Goal: Transaction & Acquisition: Purchase product/service

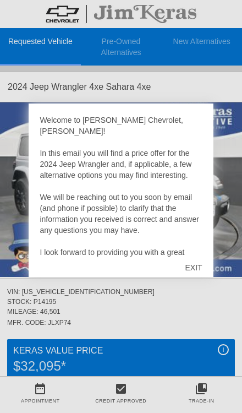
click at [206, 270] on div "EXIT" at bounding box center [193, 267] width 39 height 33
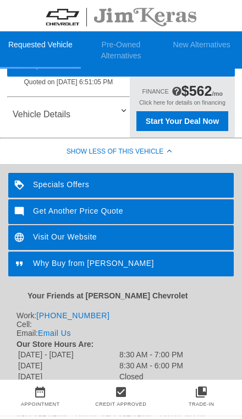
scroll to position [309, 0]
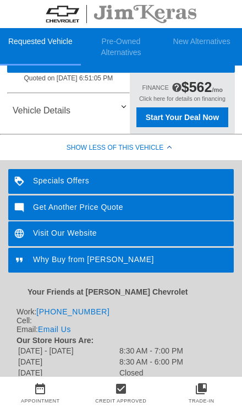
click at [142, 184] on div "Specials Offers" at bounding box center [121, 181] width 226 height 25
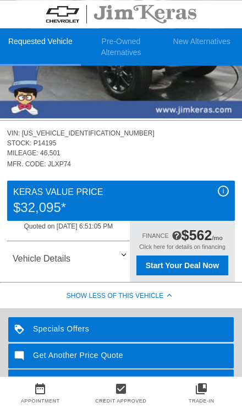
scroll to position [165, 0]
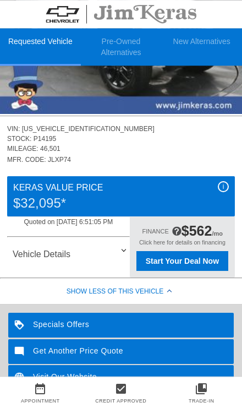
click at [119, 250] on div "Vehicle Details" at bounding box center [121, 254] width 228 height 26
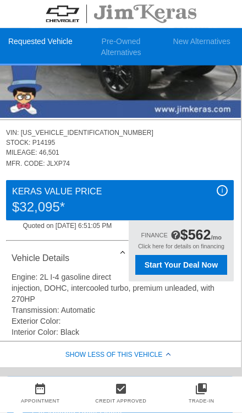
scroll to position [162, 1]
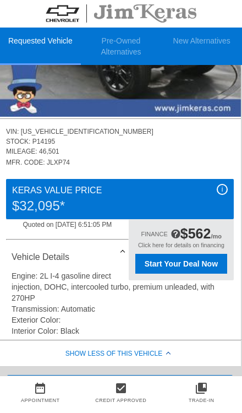
click at [204, 268] on span "Start Your Deal Now" at bounding box center [181, 264] width 83 height 9
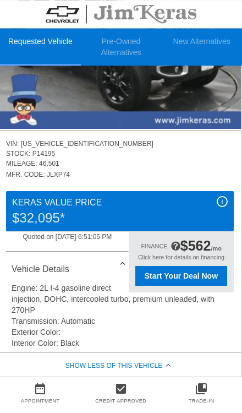
scroll to position [150, 1]
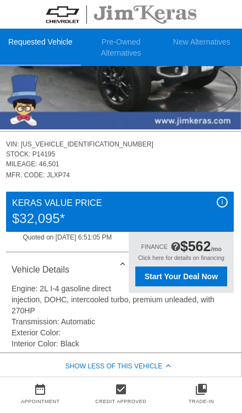
click at [190, 278] on span "Start Your Deal Now" at bounding box center [181, 275] width 83 height 9
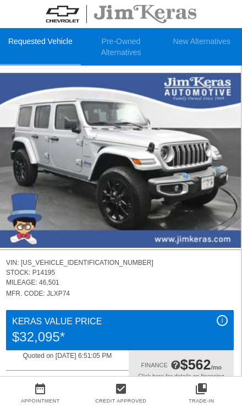
scroll to position [38, 1]
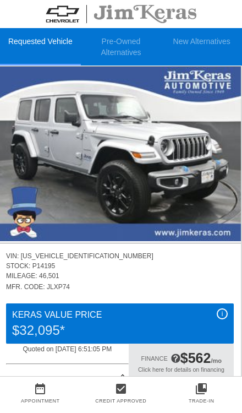
click at [172, 188] on img at bounding box center [120, 154] width 242 height 174
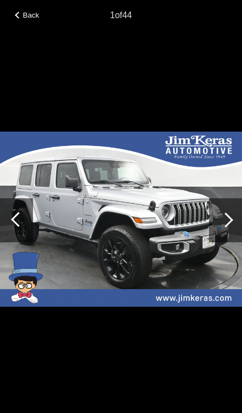
click at [231, 242] on div at bounding box center [225, 220] width 33 height 44
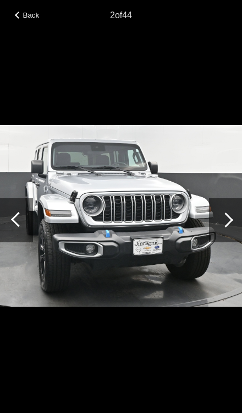
click at [232, 239] on div at bounding box center [225, 220] width 33 height 44
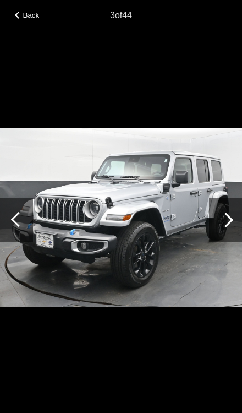
click at [229, 238] on div at bounding box center [225, 220] width 33 height 44
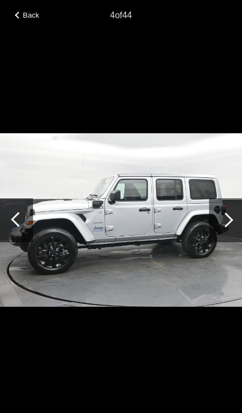
click at [219, 242] on div at bounding box center [225, 220] width 33 height 44
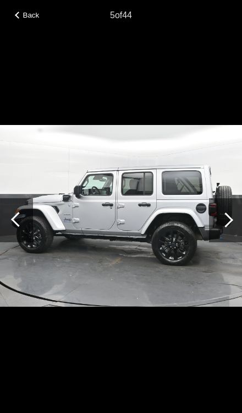
click at [227, 227] on div at bounding box center [225, 219] width 15 height 15
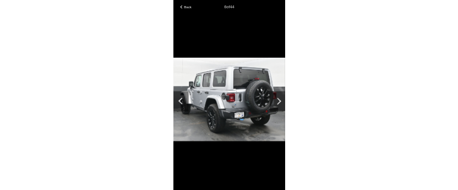
scroll to position [78, 0]
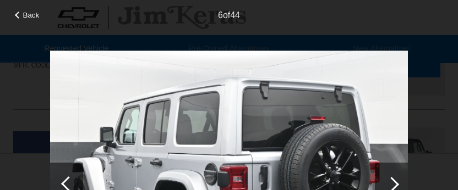
click at [242, 193] on div at bounding box center [391, 185] width 33 height 44
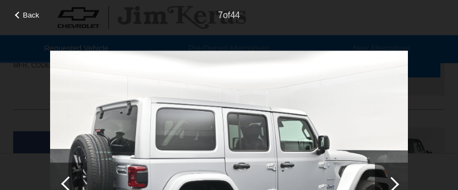
click at [242, 192] on div at bounding box center [391, 184] width 15 height 15
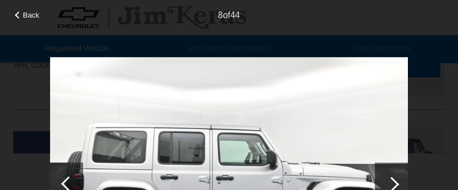
click at [242, 190] on div at bounding box center [391, 185] width 33 height 44
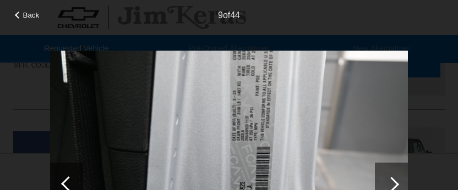
click at [242, 189] on div at bounding box center [391, 184] width 15 height 15
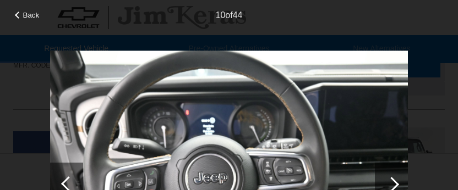
click at [242, 194] on div at bounding box center [391, 185] width 33 height 44
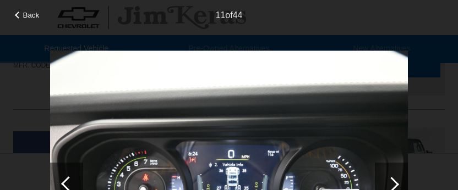
click at [242, 196] on div at bounding box center [391, 185] width 33 height 44
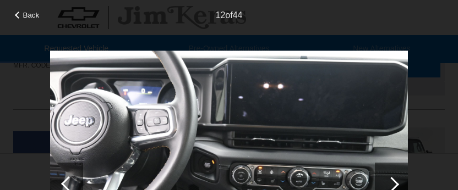
click at [242, 195] on div at bounding box center [391, 185] width 33 height 44
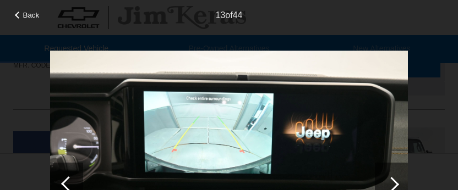
click at [242, 193] on div at bounding box center [391, 185] width 33 height 44
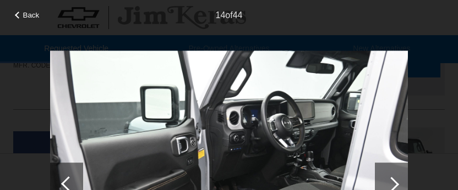
click at [242, 198] on div at bounding box center [391, 185] width 33 height 44
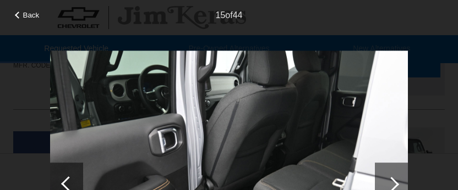
click at [242, 193] on div at bounding box center [391, 185] width 33 height 44
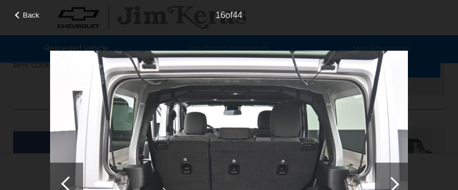
click at [242, 188] on div at bounding box center [391, 184] width 15 height 15
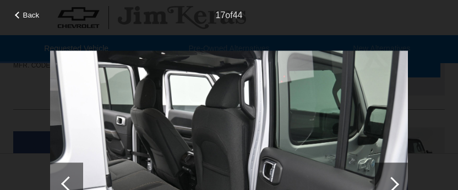
click at [242, 199] on div at bounding box center [391, 185] width 33 height 44
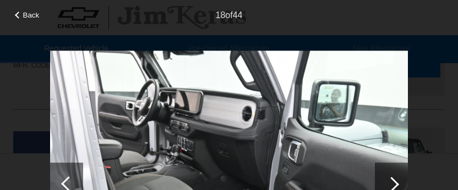
click at [242, 192] on div at bounding box center [391, 184] width 15 height 15
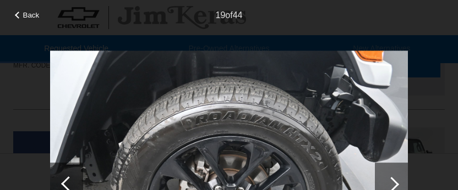
click at [242, 201] on div at bounding box center [391, 185] width 33 height 44
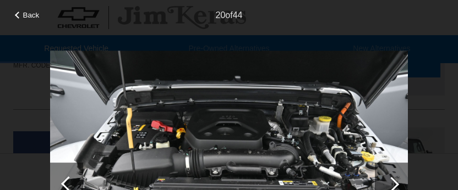
click at [242, 203] on div at bounding box center [391, 185] width 33 height 44
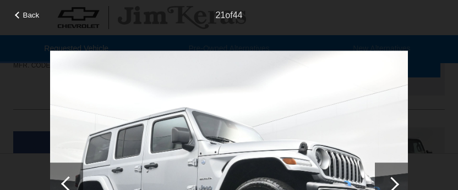
click at [242, 192] on div at bounding box center [391, 184] width 15 height 15
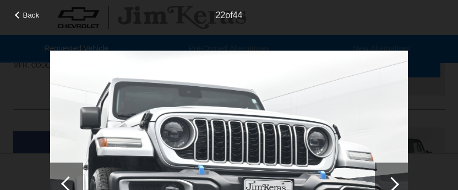
click at [242, 188] on div at bounding box center [391, 184] width 15 height 15
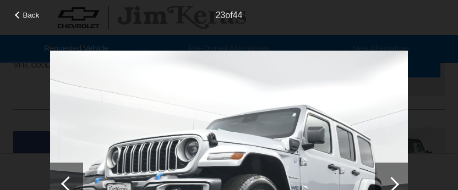
click at [242, 193] on div at bounding box center [391, 185] width 33 height 44
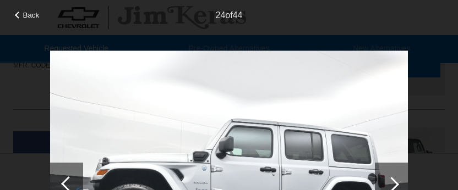
click at [242, 192] on div at bounding box center [391, 184] width 15 height 15
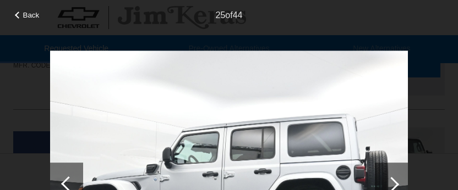
click at [242, 195] on div at bounding box center [391, 185] width 33 height 44
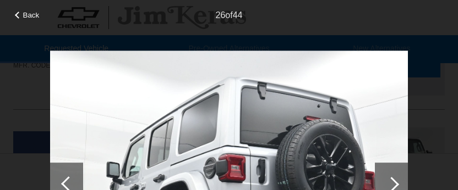
click at [242, 196] on div at bounding box center [391, 185] width 33 height 44
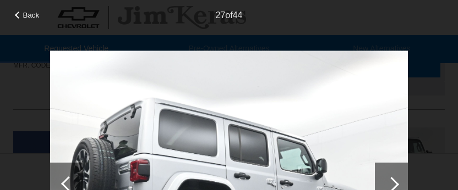
click at [242, 198] on div at bounding box center [391, 185] width 33 height 44
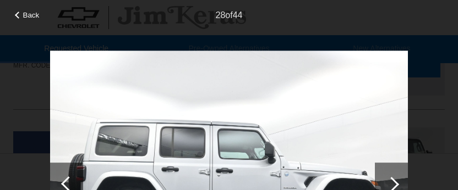
click at [242, 197] on div at bounding box center [391, 185] width 33 height 44
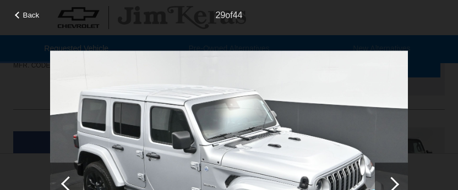
click at [242, 196] on div at bounding box center [391, 185] width 33 height 44
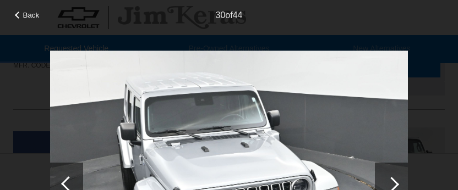
click at [242, 200] on div at bounding box center [391, 185] width 33 height 44
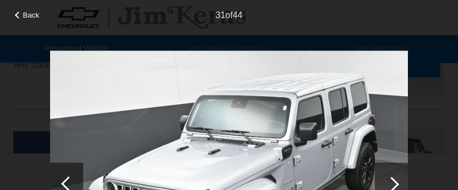
click at [242, 197] on div at bounding box center [391, 185] width 33 height 44
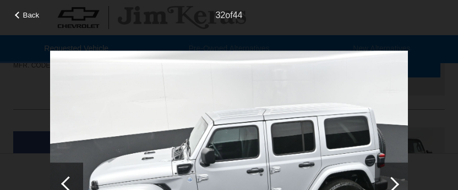
click at [242, 193] on div at bounding box center [391, 185] width 33 height 44
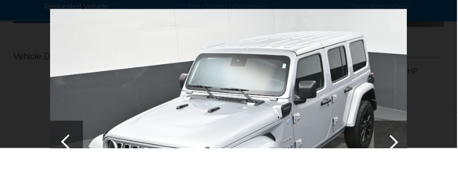
scroll to position [411, 0]
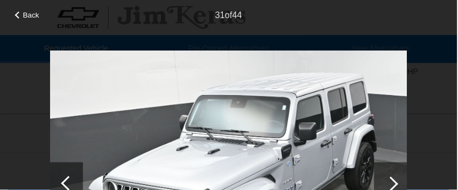
click at [242, 174] on div at bounding box center [391, 185] width 33 height 44
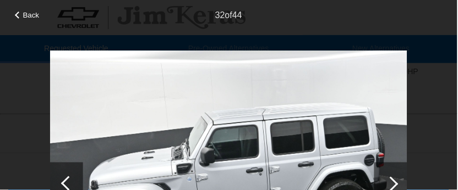
click at [242, 194] on div at bounding box center [391, 185] width 33 height 44
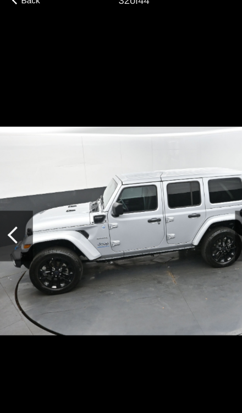
scroll to position [469, 1]
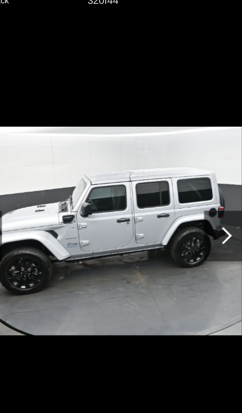
click at [209, 215] on div at bounding box center [225, 220] width 33 height 44
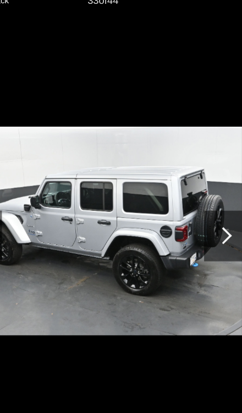
click at [218, 212] on div at bounding box center [225, 219] width 15 height 15
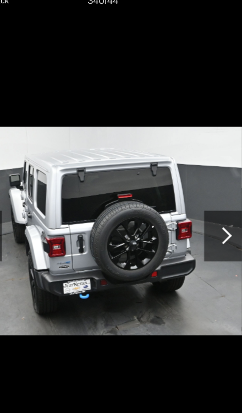
click at [209, 218] on div at bounding box center [225, 220] width 33 height 44
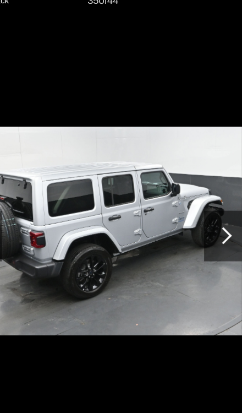
click at [218, 213] on div at bounding box center [225, 219] width 15 height 15
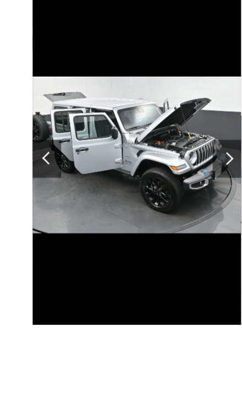
scroll to position [437, 0]
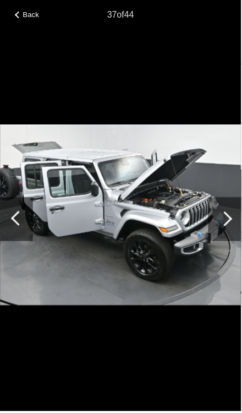
click at [19, 17] on div "Back" at bounding box center [27, 14] width 55 height 6
